Goal: Task Accomplishment & Management: Manage account settings

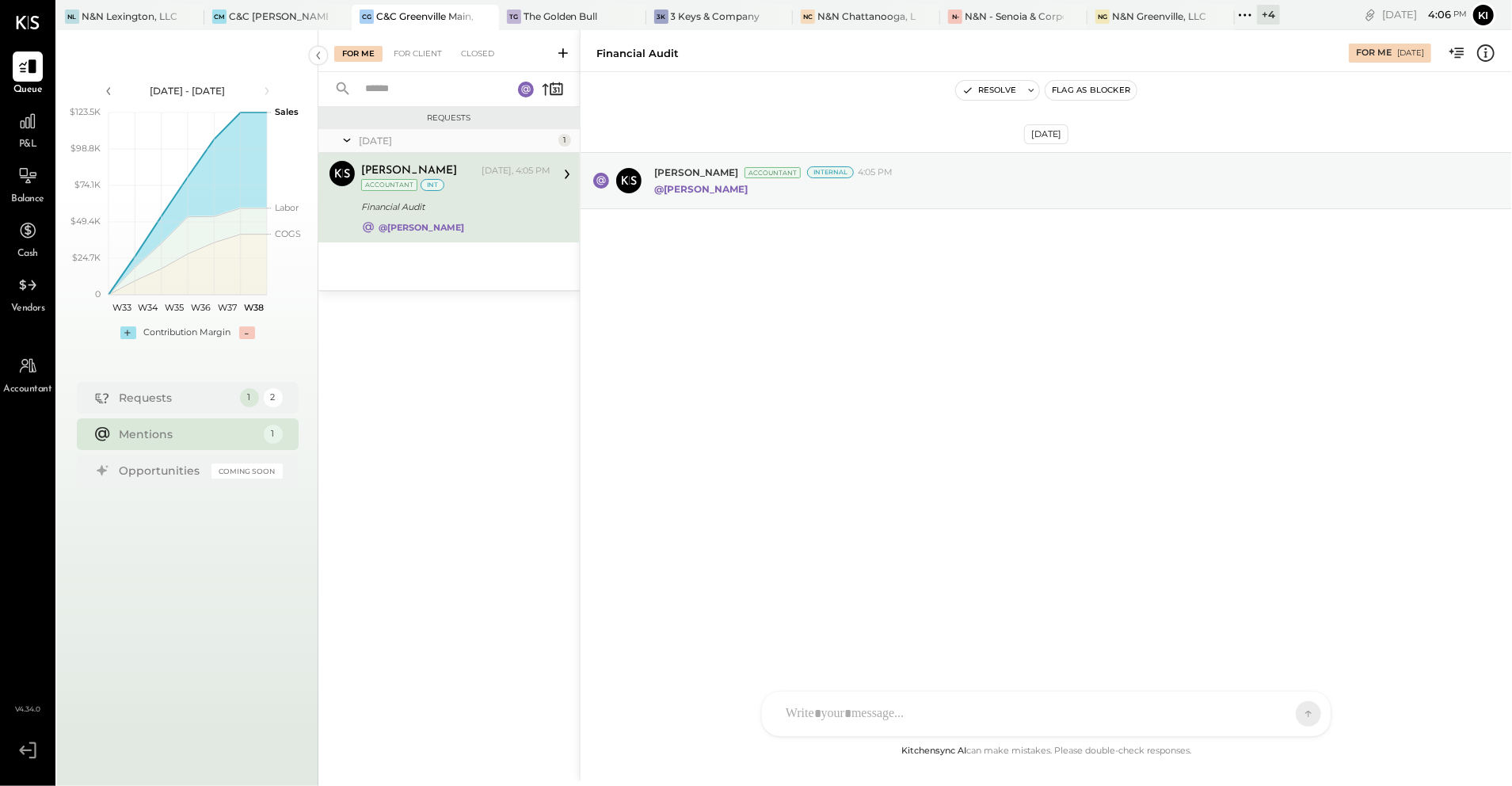
click at [500, 210] on div "Financial Audit" at bounding box center [453, 206] width 184 height 15
click at [544, 168] on div "[DATE], 4:05 PM" at bounding box center [516, 172] width 69 height 13
click at [716, 192] on strong "@[PERSON_NAME]" at bounding box center [700, 189] width 93 height 12
click at [428, 47] on div "For Client" at bounding box center [418, 54] width 64 height 15
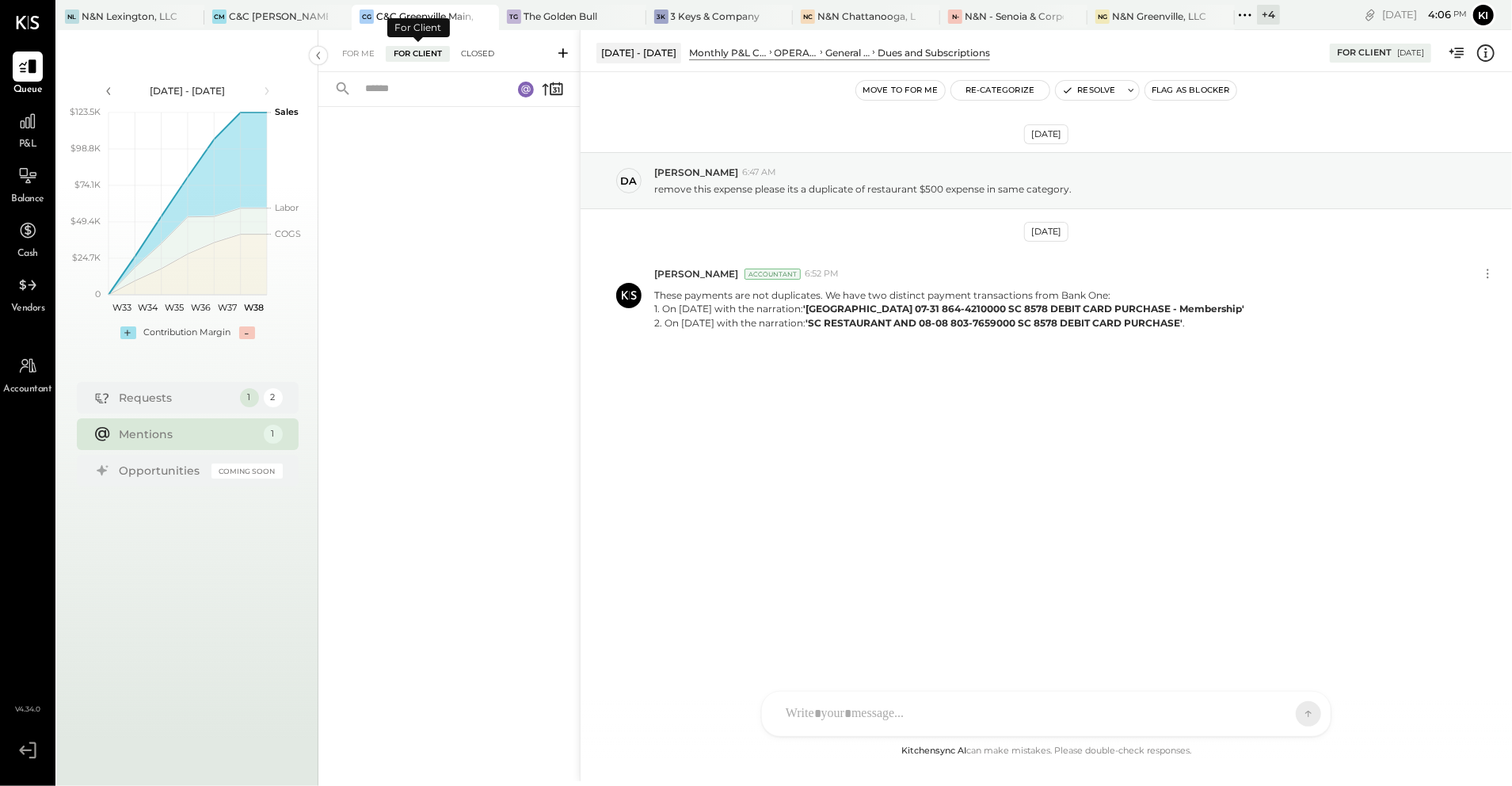
click at [472, 46] on div "Closed" at bounding box center [478, 54] width 49 height 15
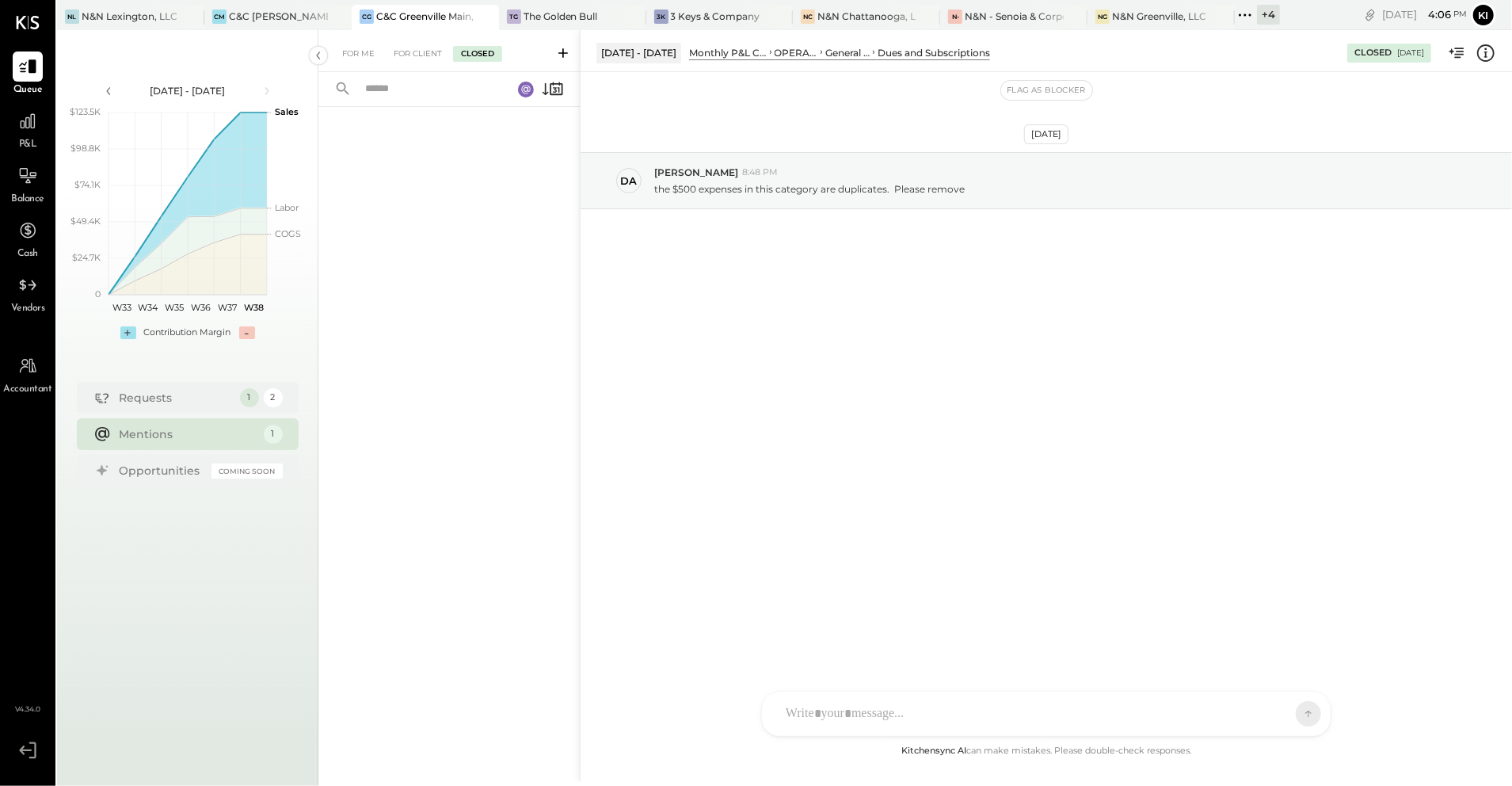
click at [527, 90] on icon at bounding box center [525, 89] width 9 height 9
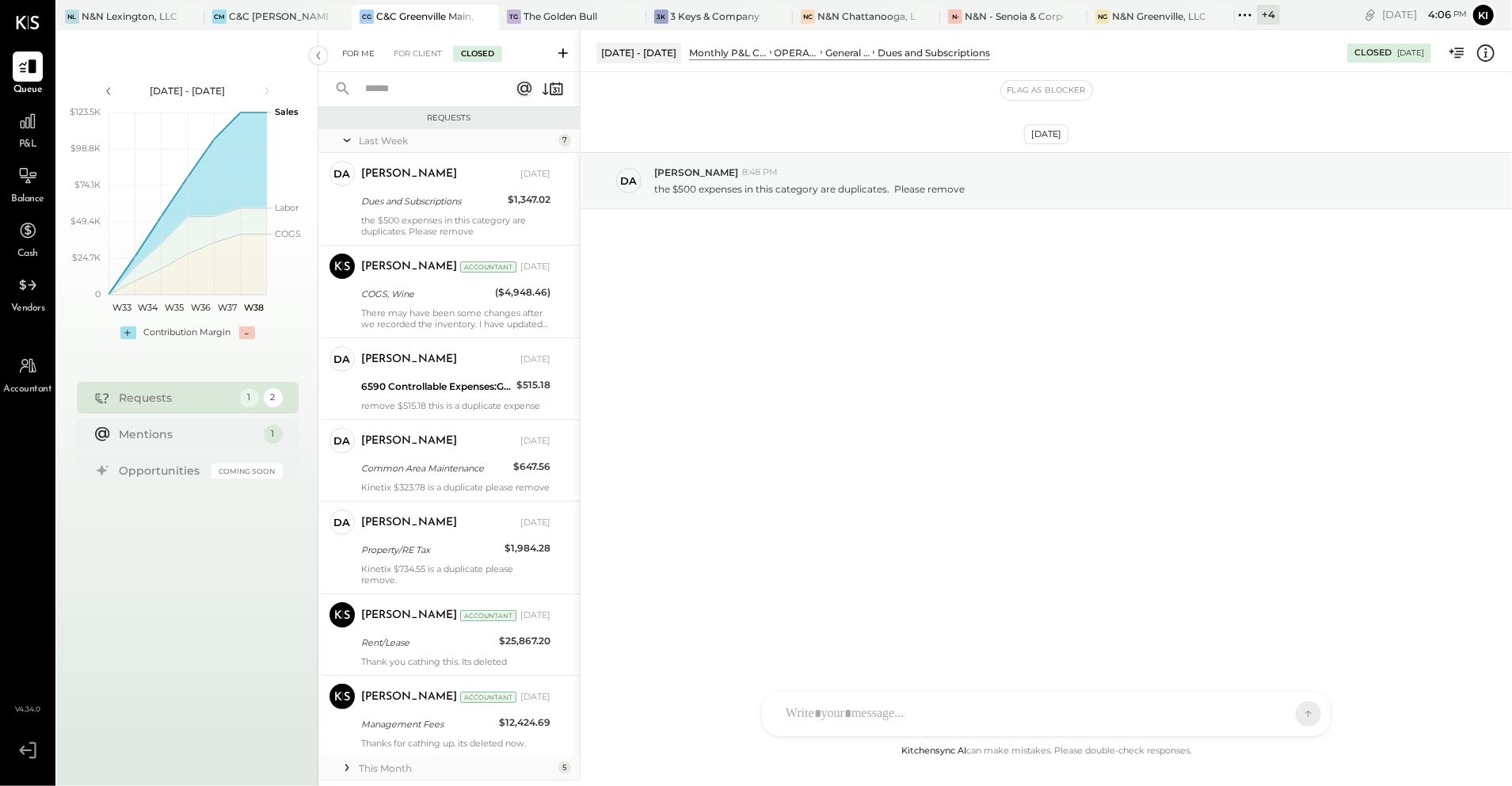
click at [349, 60] on div "For Me" at bounding box center [357, 54] width 48 height 15
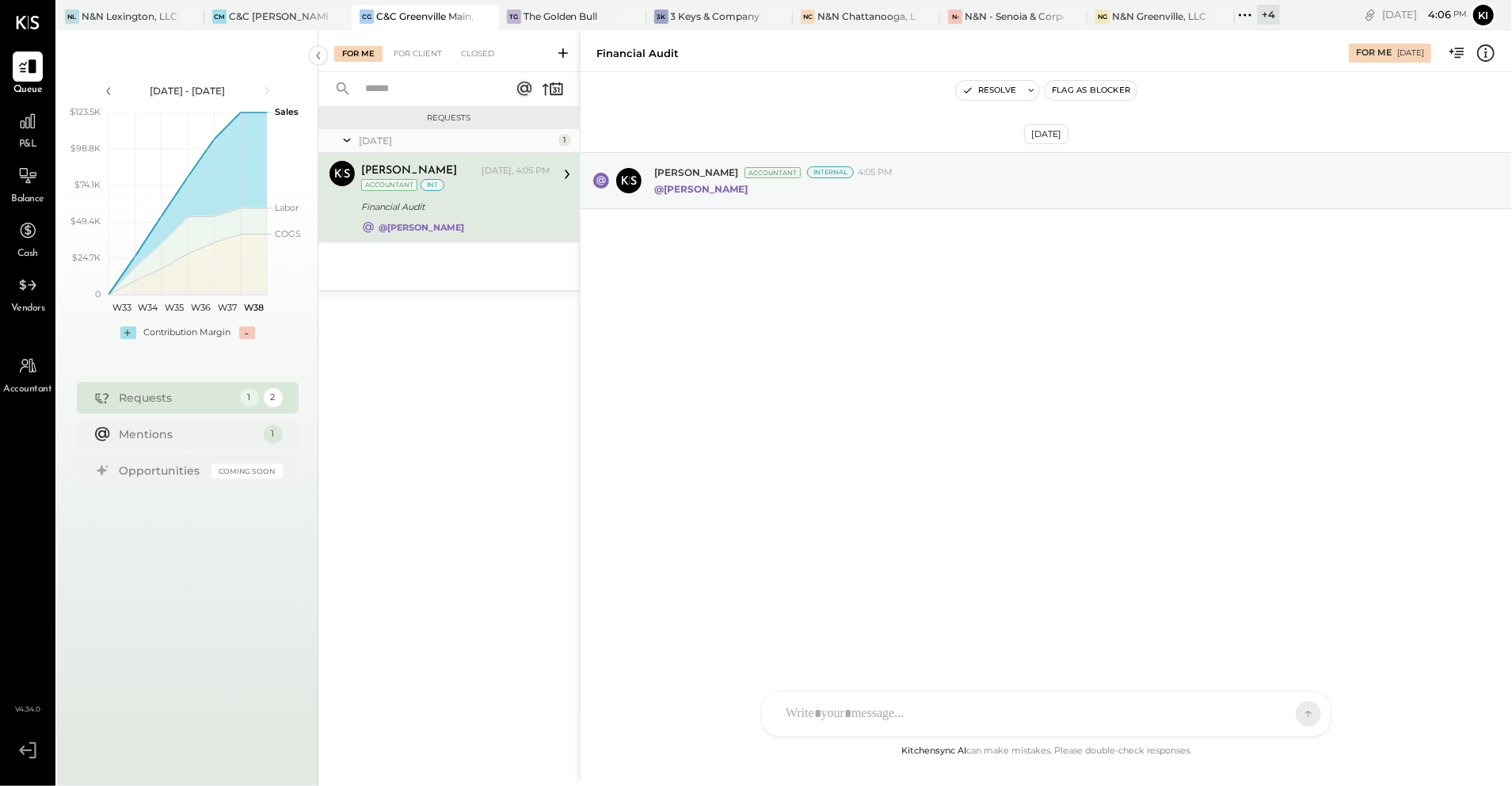
click at [475, 210] on div "Financial Audit" at bounding box center [453, 206] width 184 height 15
click at [688, 175] on span "[PERSON_NAME]" at bounding box center [695, 172] width 84 height 14
click at [634, 180] on icon at bounding box center [629, 180] width 15 height 9
click at [593, 181] on icon at bounding box center [600, 180] width 15 height 15
click at [597, 180] on icon at bounding box center [600, 180] width 9 height 9
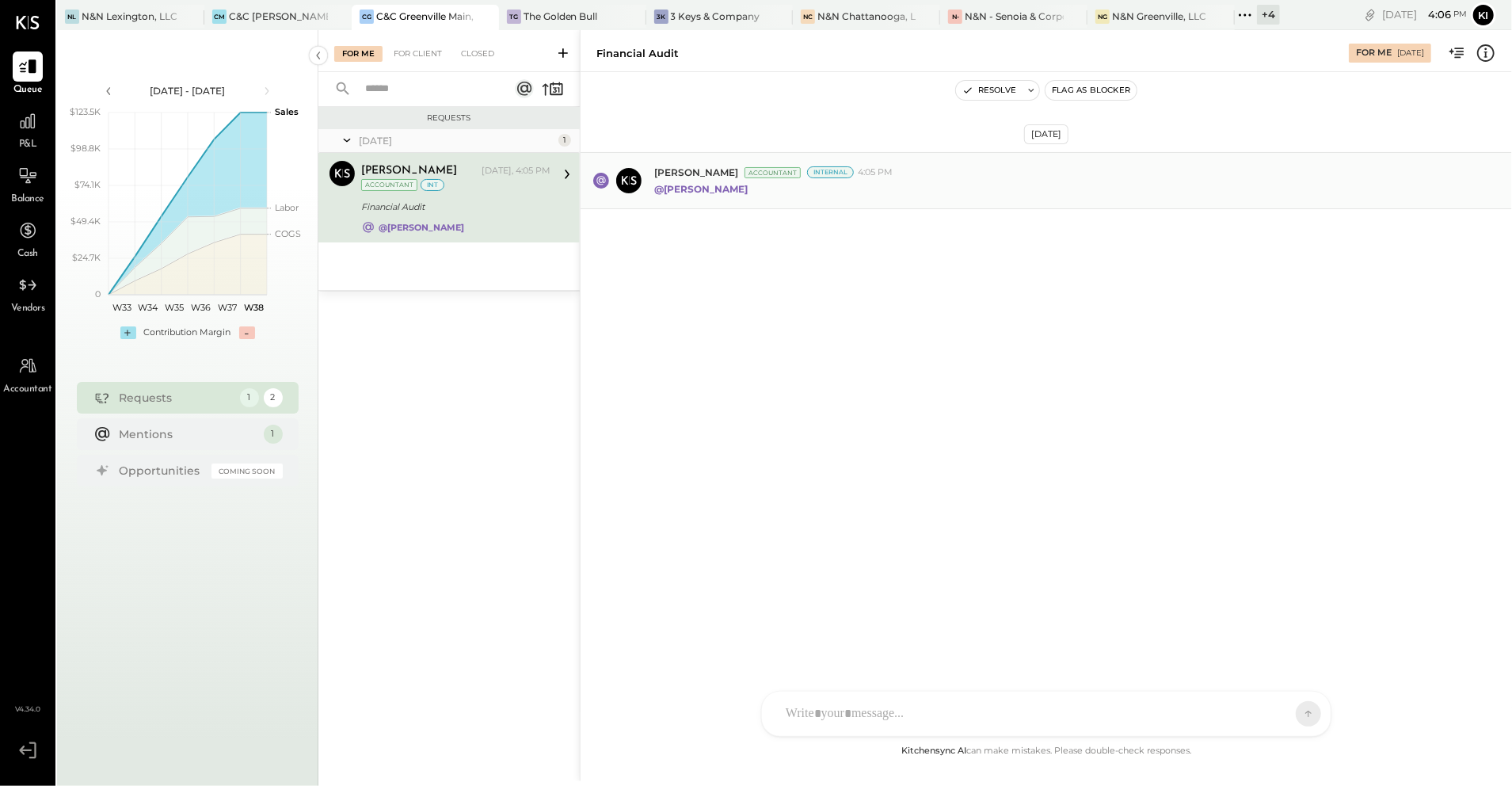
click at [640, 178] on icon at bounding box center [628, 180] width 22 height 22
click at [522, 212] on div "Financial Audit" at bounding box center [453, 206] width 184 height 15
click at [132, 426] on div "Mentions" at bounding box center [188, 433] width 136 height 15
